Goal: Task Accomplishment & Management: Manage account settings

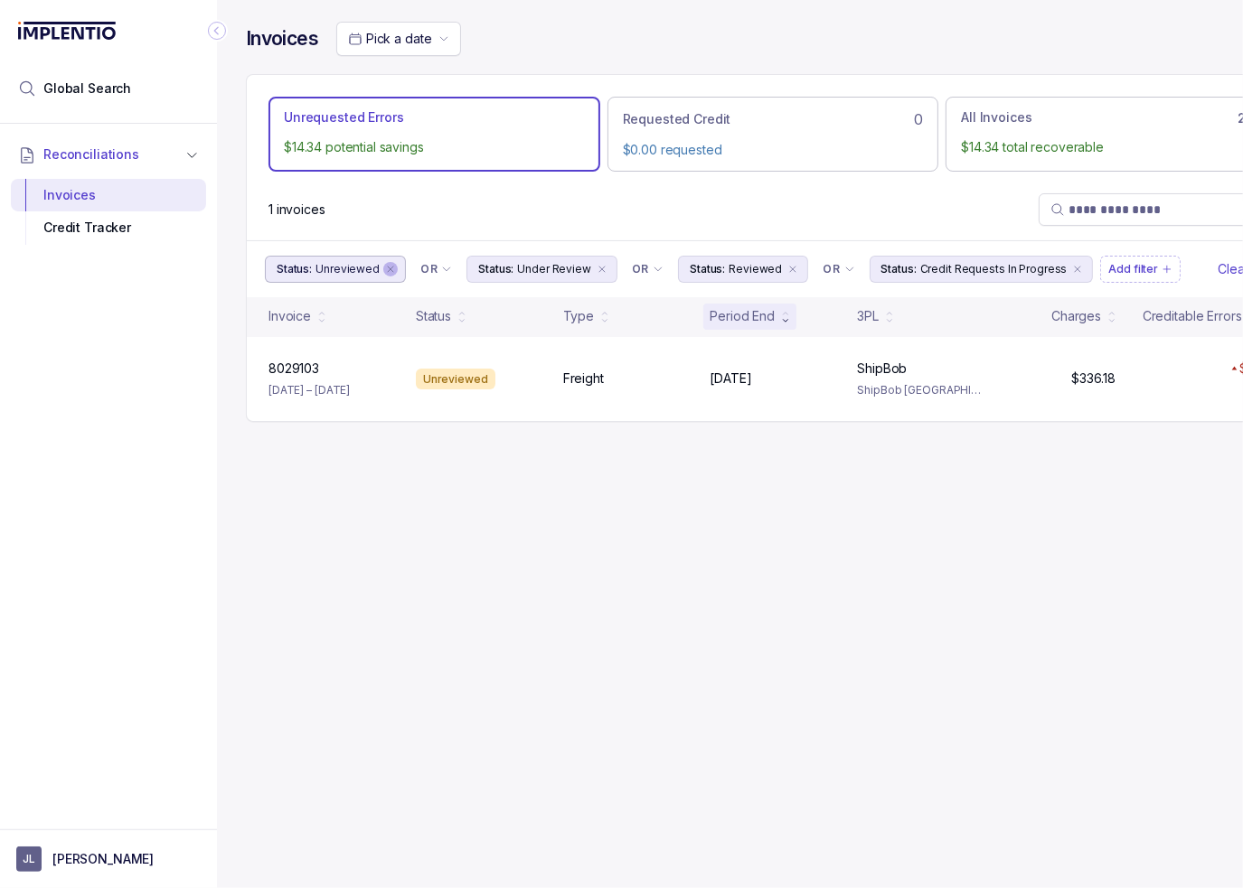
click at [385, 267] on icon "remove content" at bounding box center [390, 269] width 11 height 11
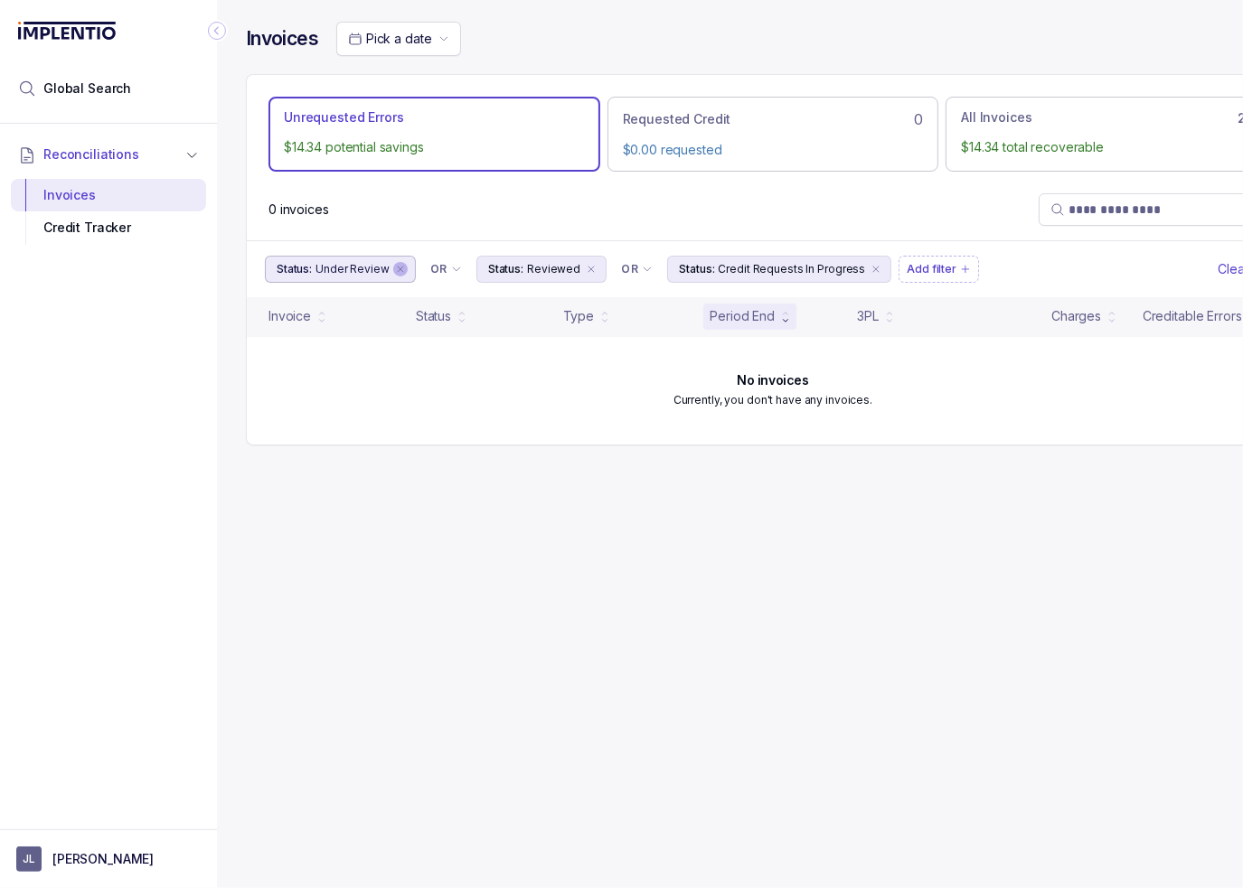
click at [398, 269] on icon "remove content" at bounding box center [400, 269] width 5 height 5
click at [377, 268] on icon "remove content" at bounding box center [379, 269] width 11 height 11
click at [468, 268] on icon "remove content" at bounding box center [473, 269] width 11 height 11
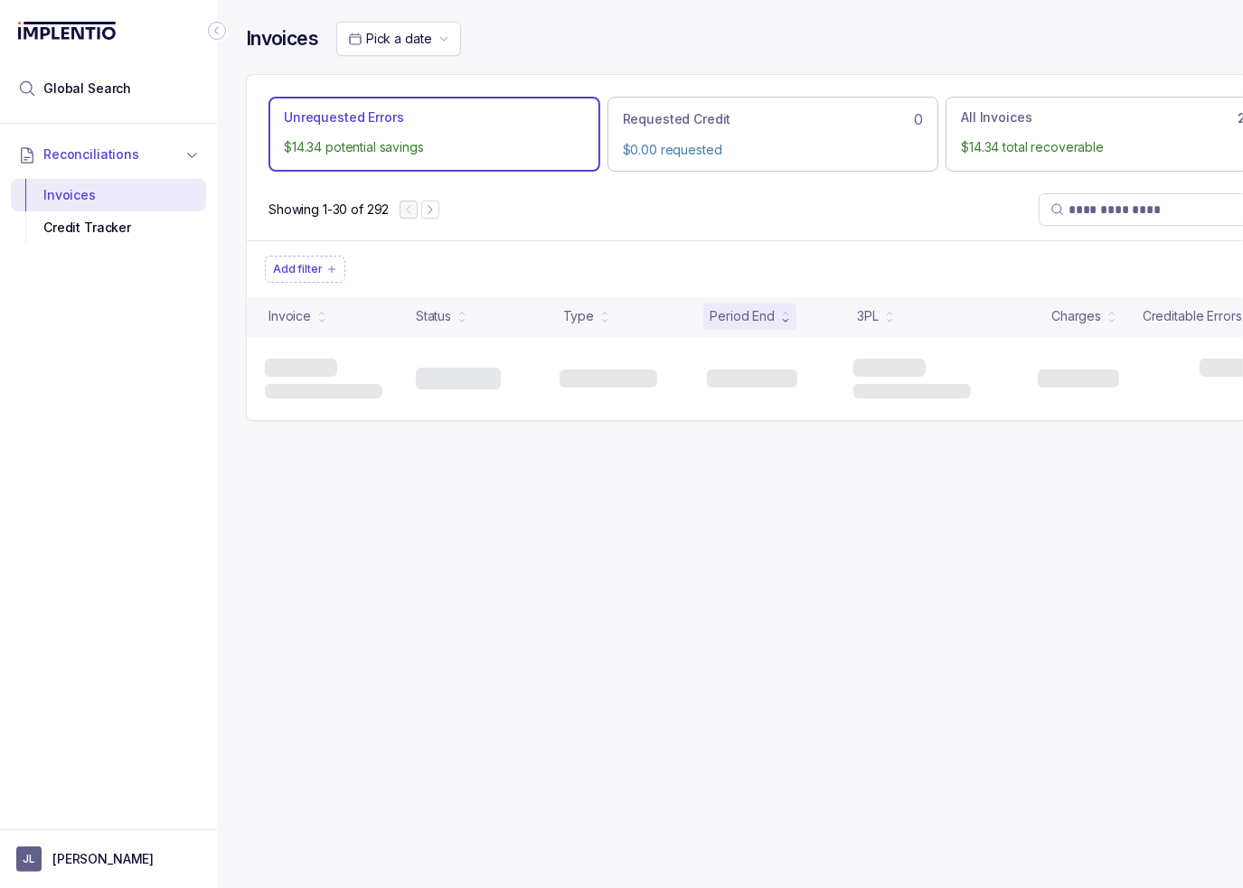
click at [465, 220] on div "Showing 1-30 of 292" at bounding box center [773, 209] width 1052 height 61
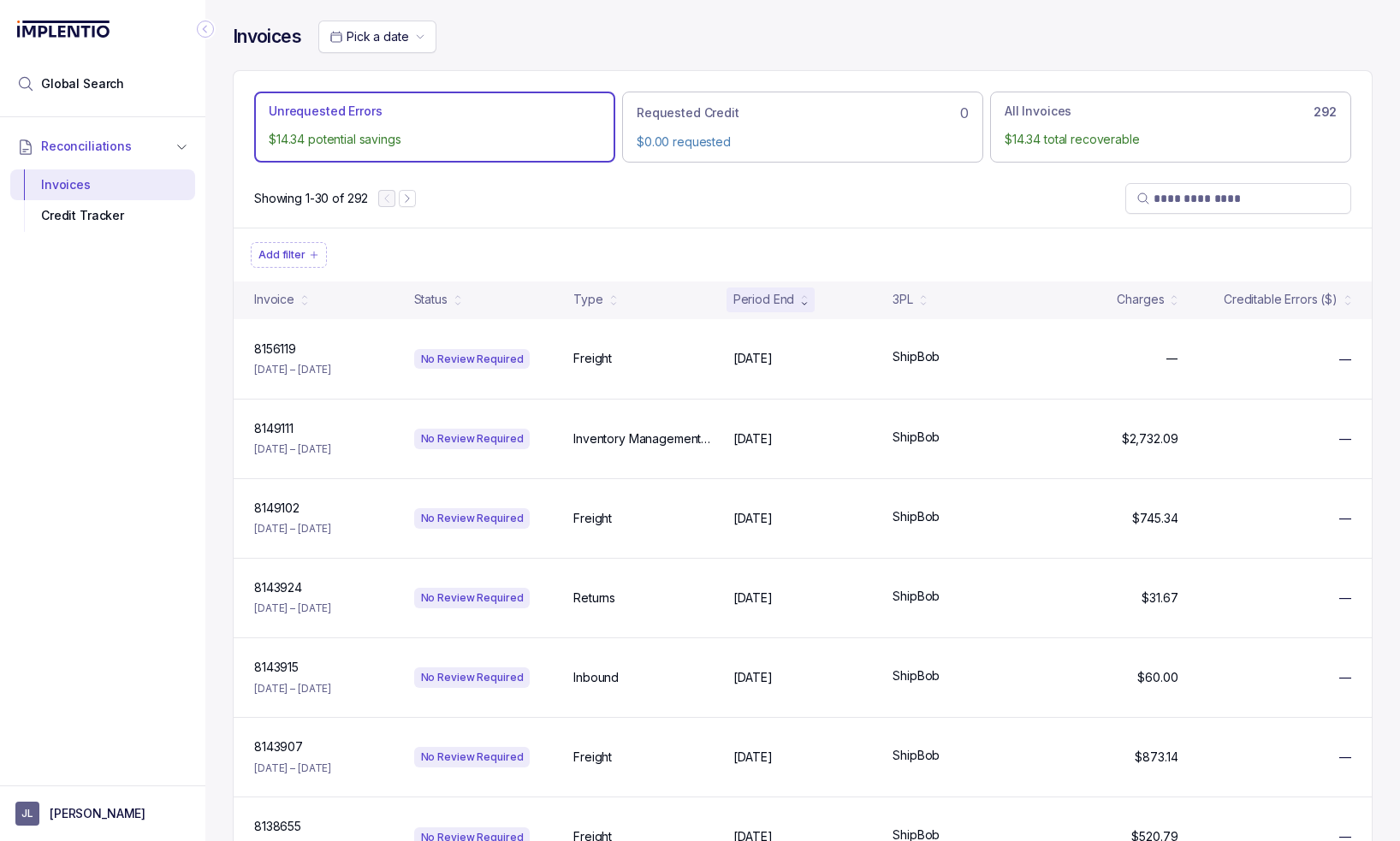
drag, startPoint x: 572, startPoint y: 214, endPoint x: 1034, endPoint y: 247, distance: 463.2
click at [575, 214] on div "Showing 1-30 of 292" at bounding box center [803, 198] width 1138 height 58
click at [1160, 193] on input "search" at bounding box center [1246, 199] width 186 height 17
click at [1176, 198] on input "search" at bounding box center [1246, 199] width 186 height 17
paste input "*******"
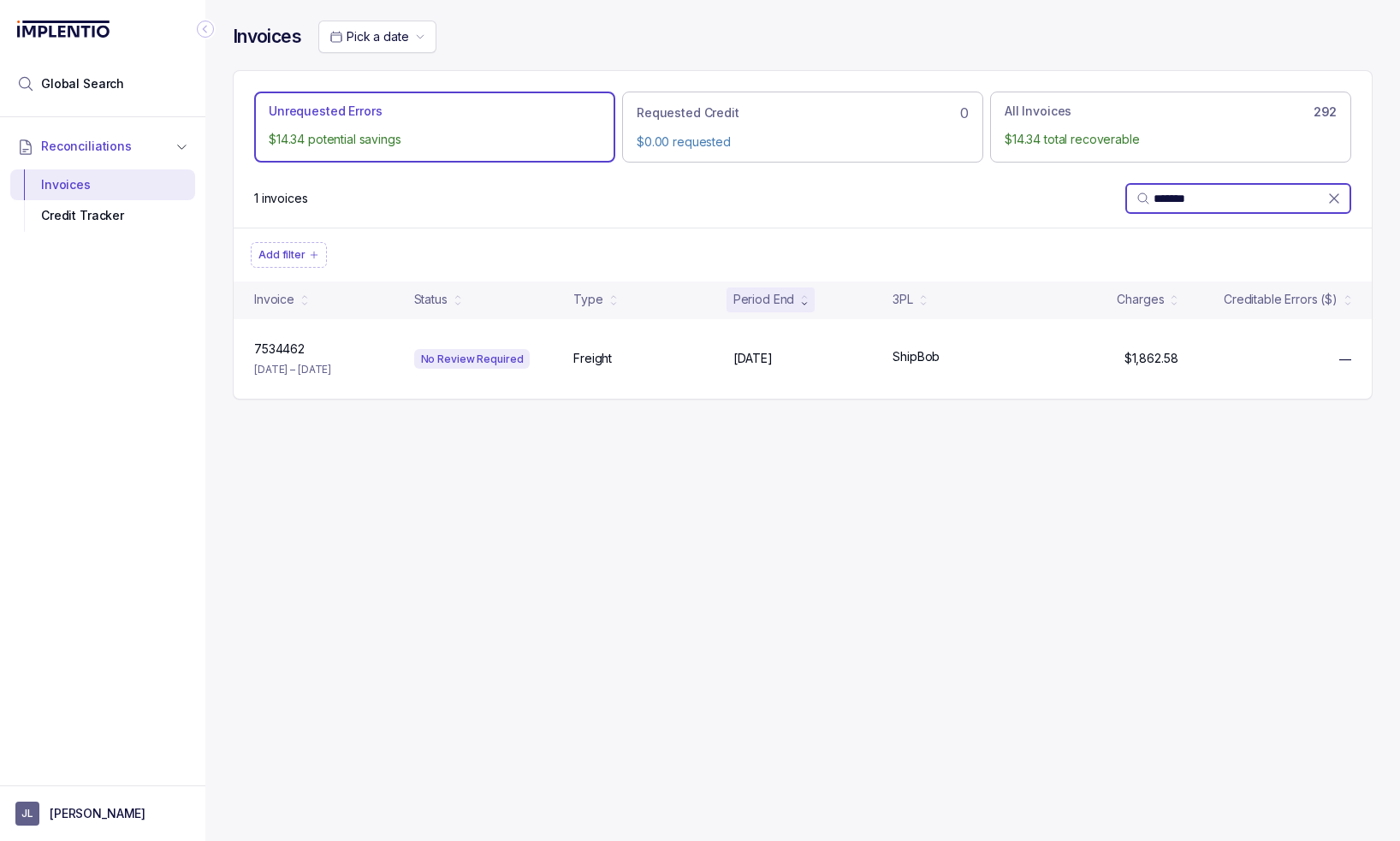
type input "*******"
click at [1102, 230] on div "Add filter" at bounding box center [803, 254] width 1138 height 54
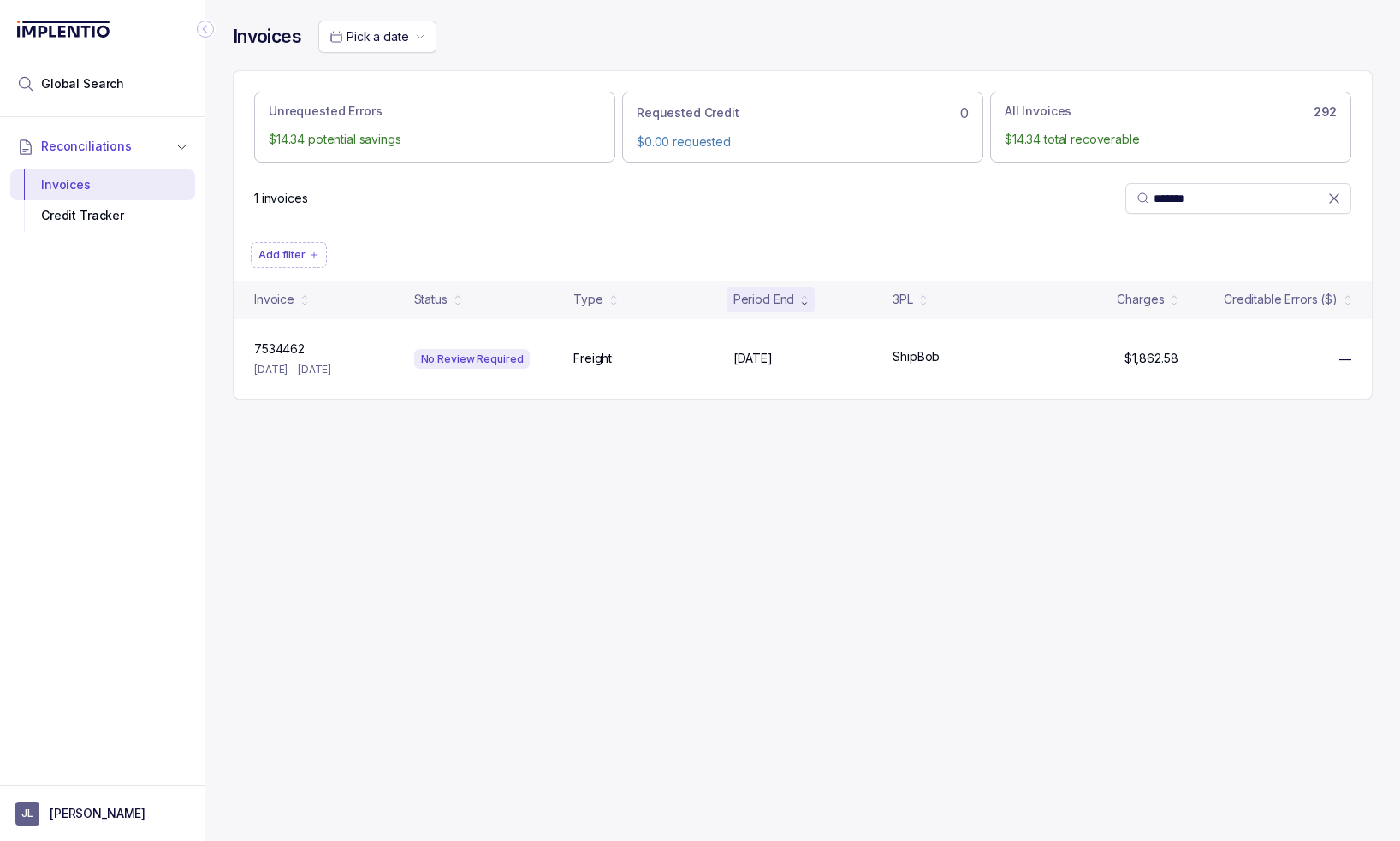
drag, startPoint x: 425, startPoint y: 564, endPoint x: 310, endPoint y: 645, distance: 140.7
click at [426, 564] on div "Invoices Pick a date Unrequested Errors $14.34 potential savings Requested Cred…" at bounding box center [803, 420] width 1195 height 841
click at [61, 810] on p "[PERSON_NAME]" at bounding box center [97, 814] width 96 height 17
click at [66, 783] on p "Logout" at bounding box center [113, 778] width 142 height 17
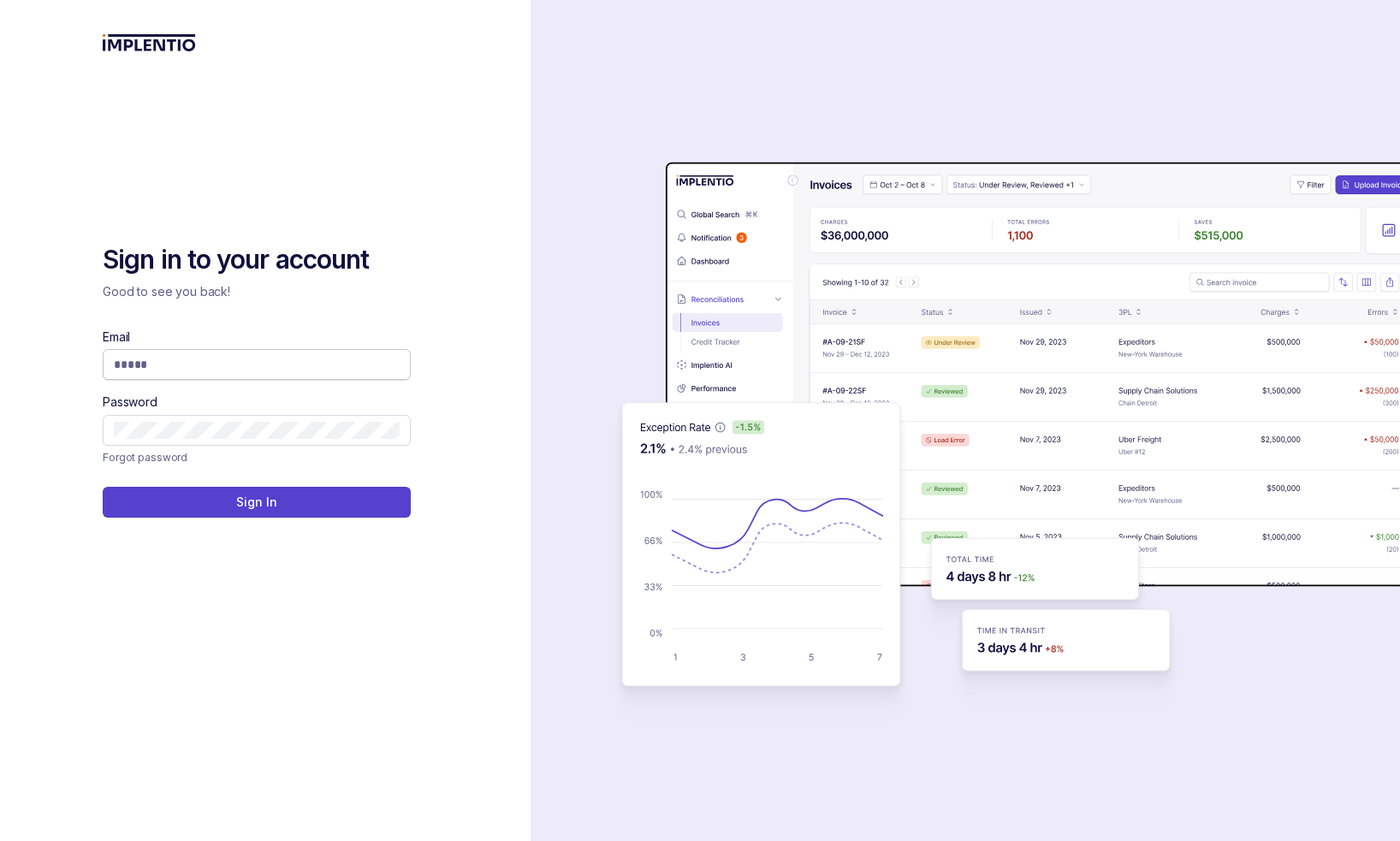
click at [320, 366] on input "Email" at bounding box center [257, 365] width 286 height 17
type input "**********"
